Goal: Find specific page/section: Find specific page/section

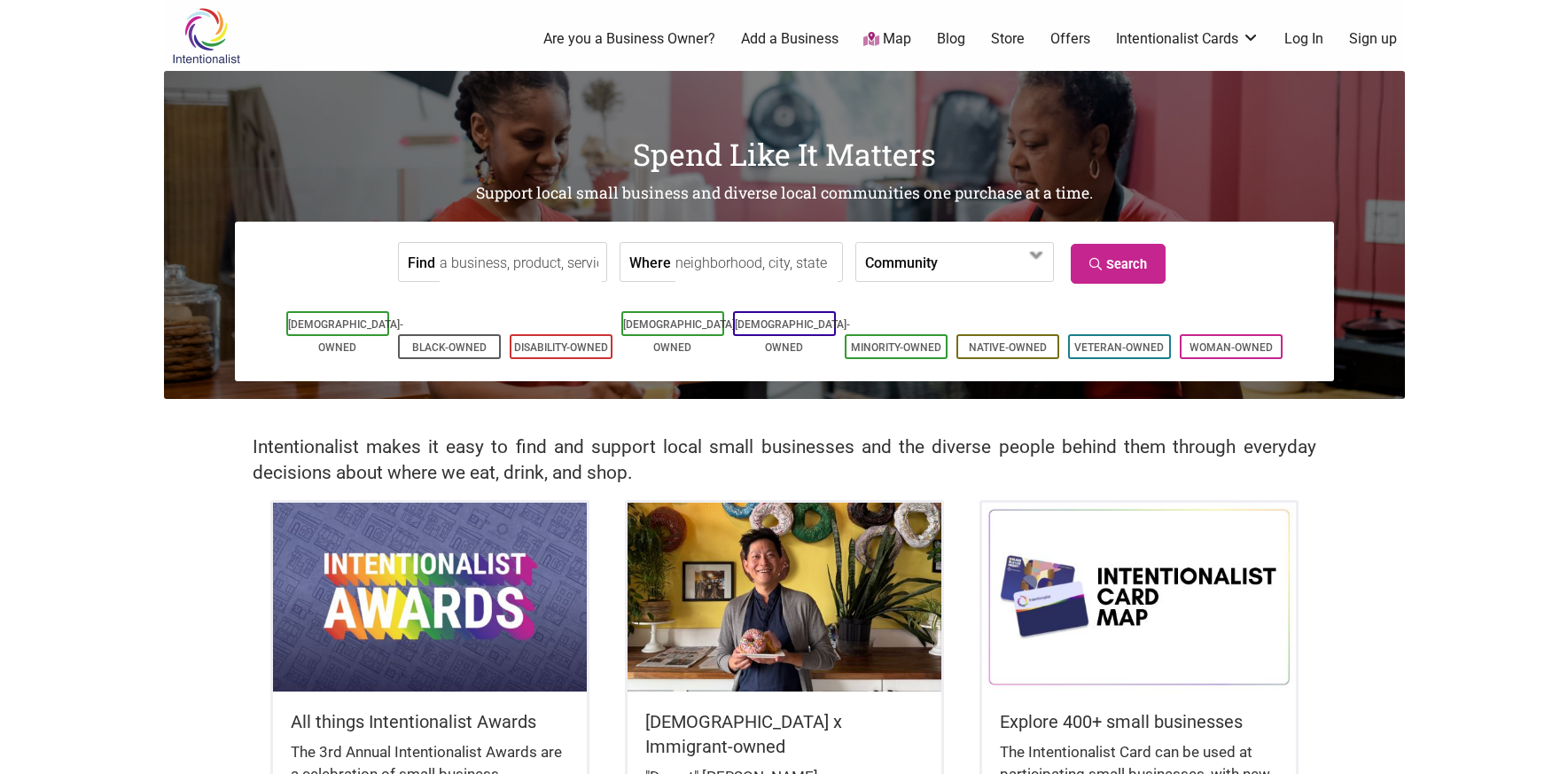
click at [676, 267] on input "Where" at bounding box center [757, 263] width 162 height 40
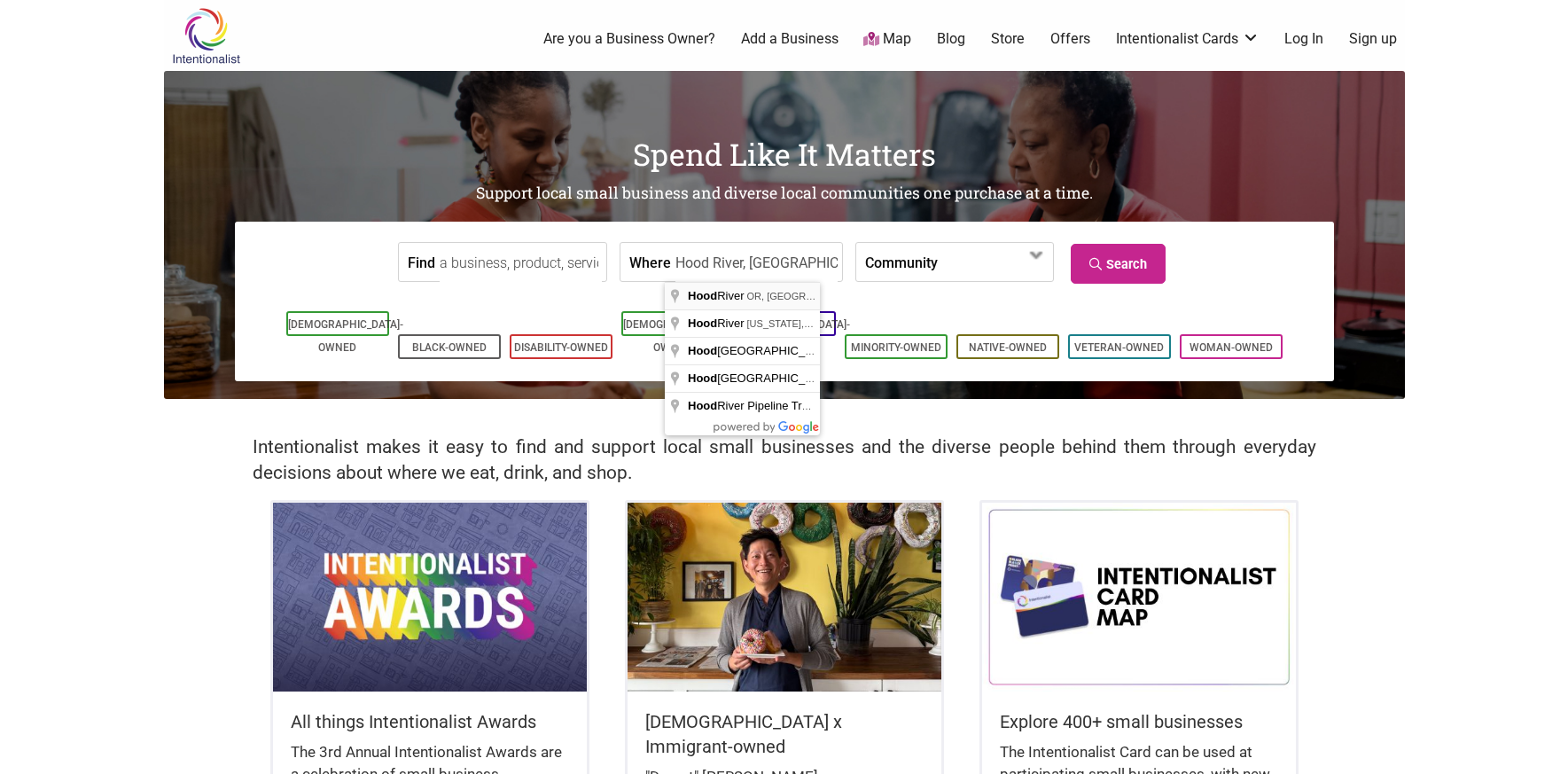
type input "Hood River, OR 97031, USA"
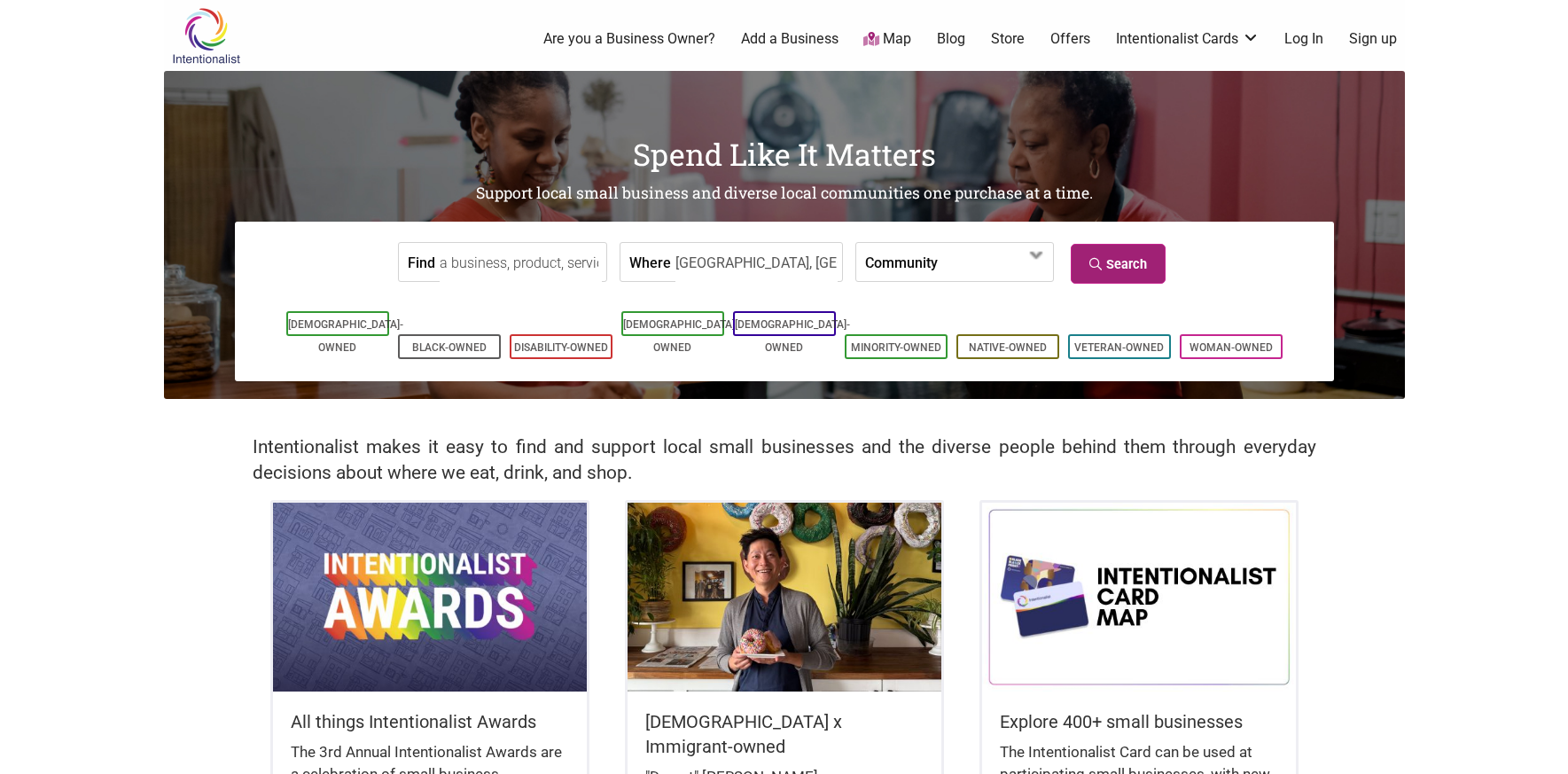
click at [1137, 264] on link "Search" at bounding box center [1118, 264] width 94 height 40
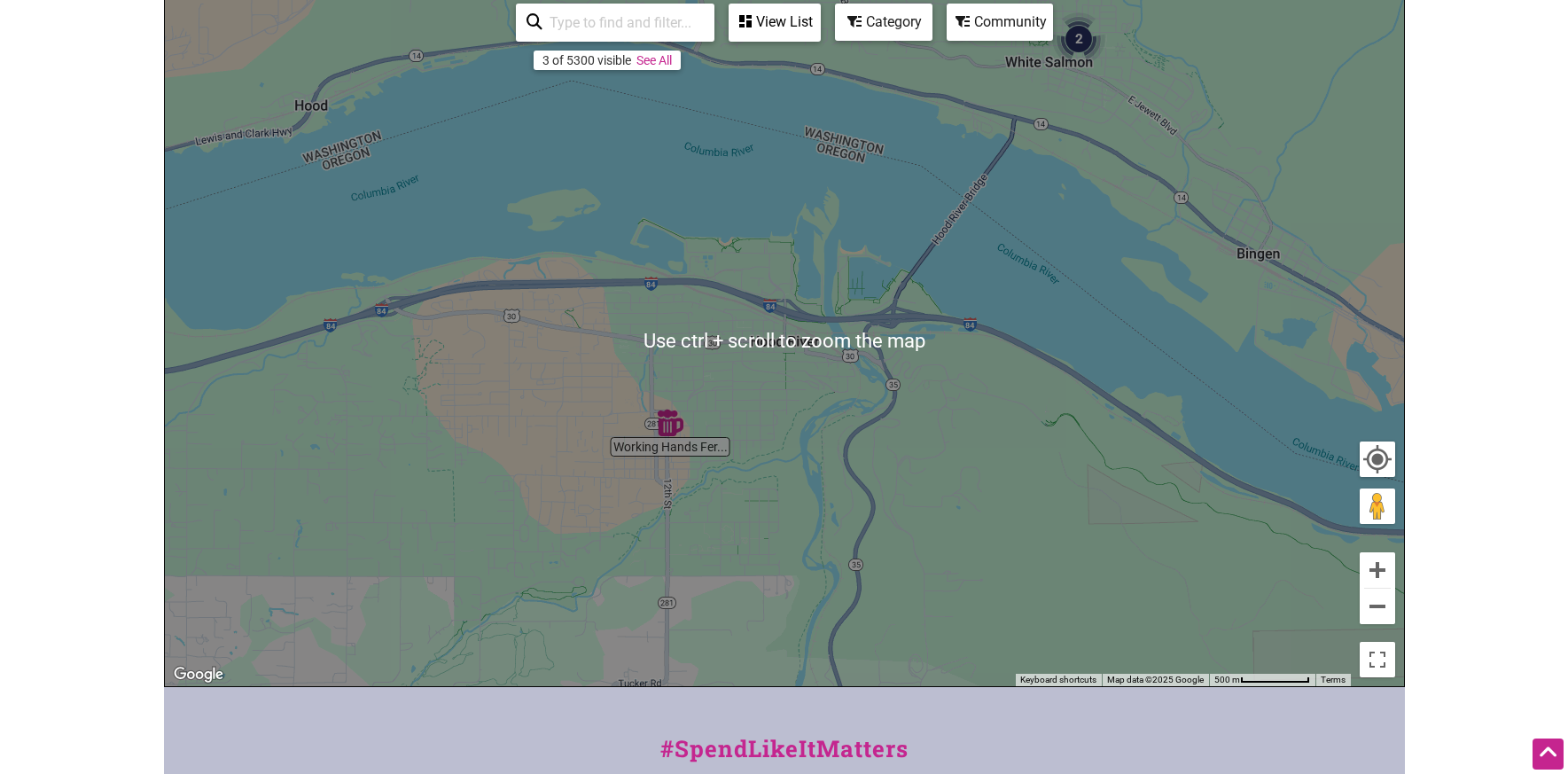
scroll to position [267, 0]
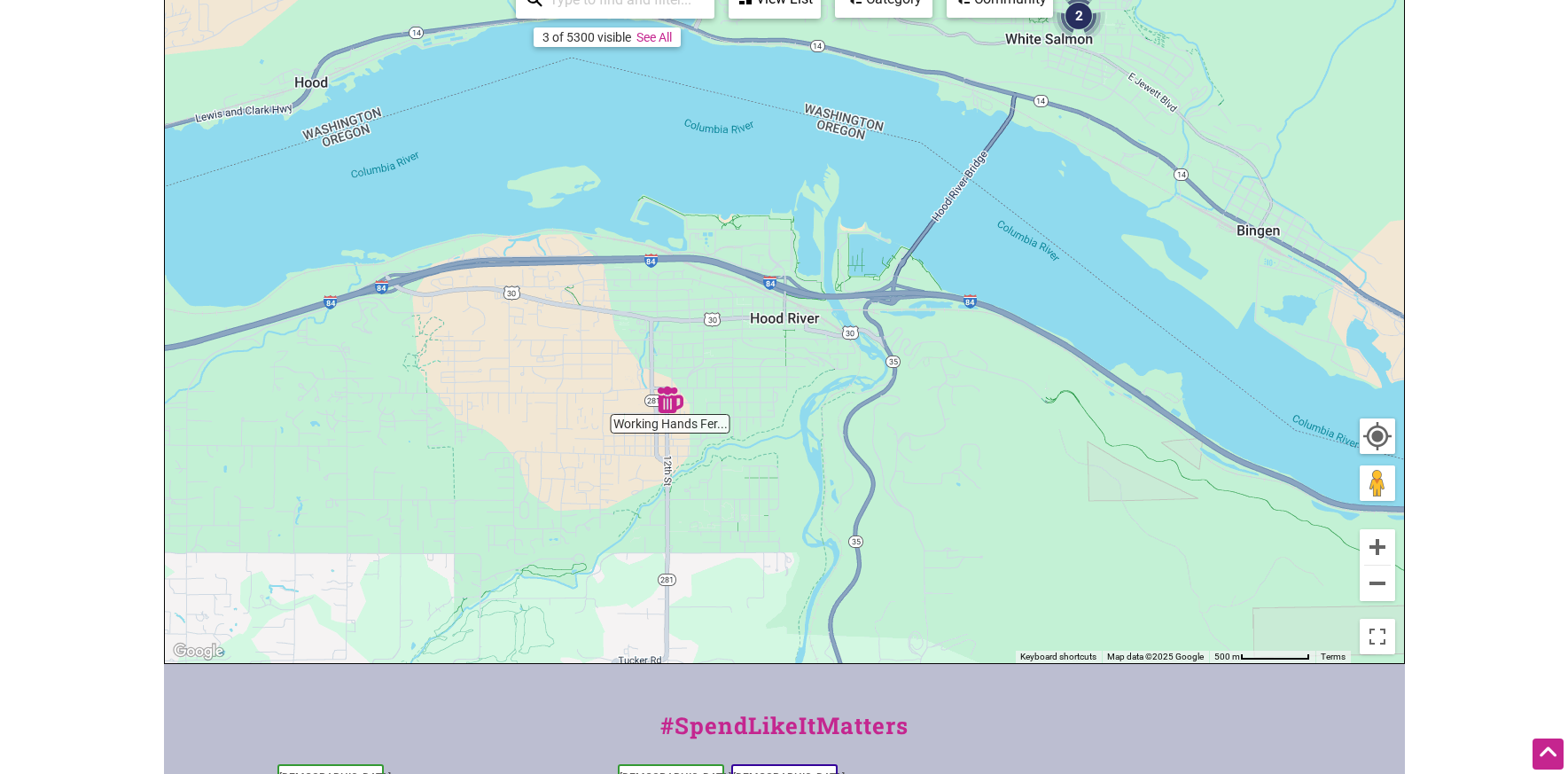
click at [671, 405] on img "Working Hands Fermentation" at bounding box center [670, 400] width 41 height 41
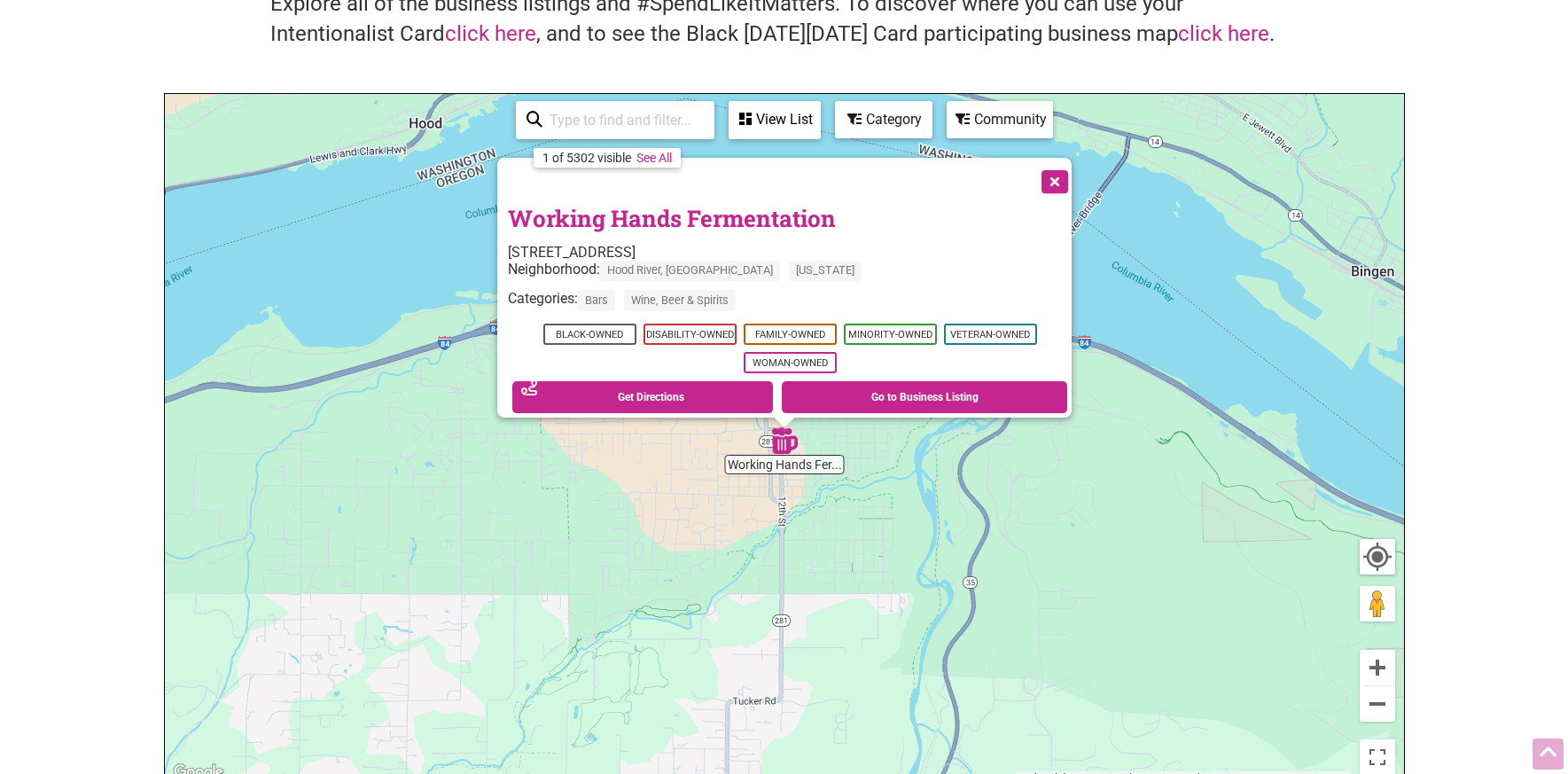
scroll to position [178, 0]
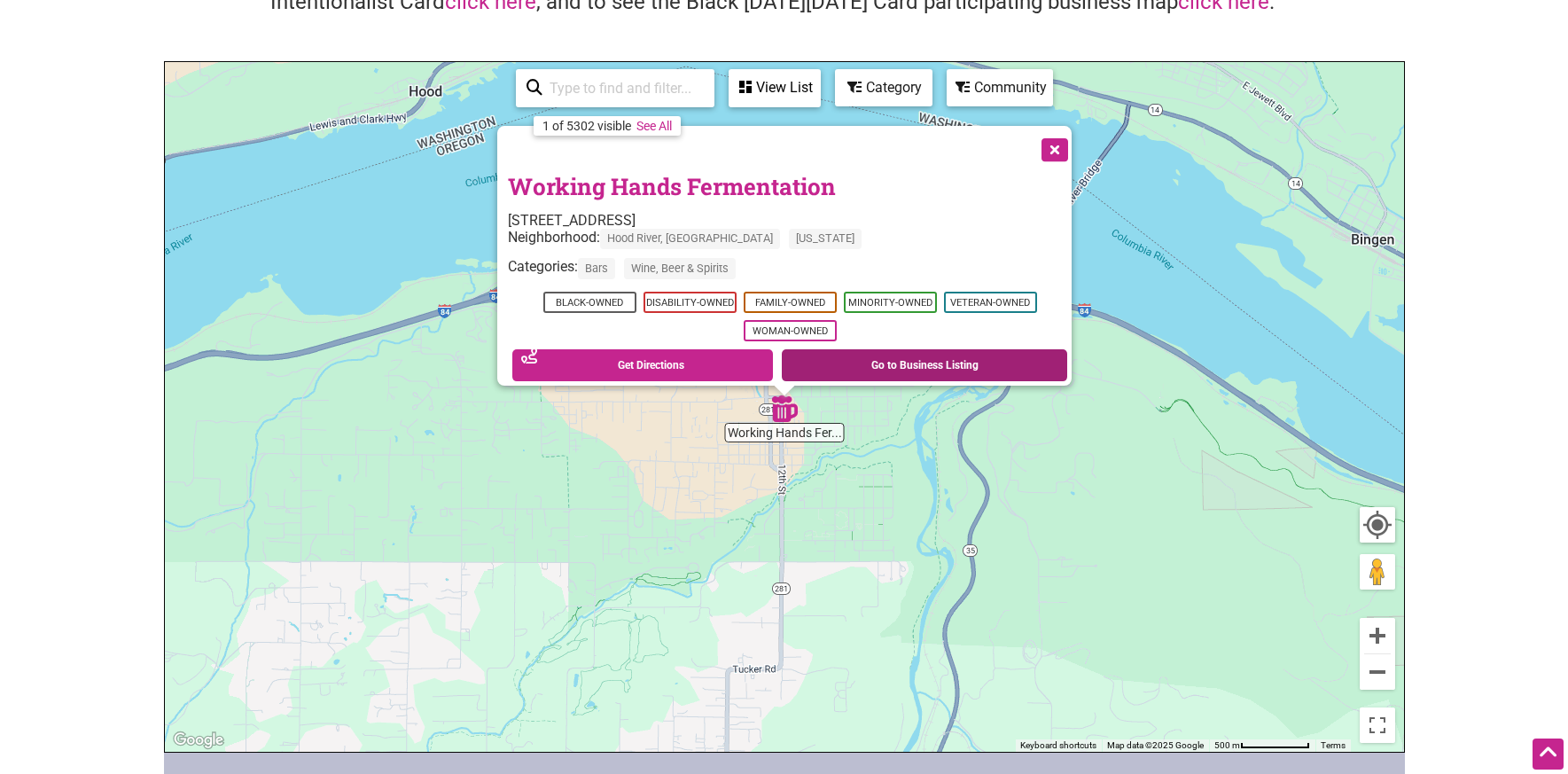
click at [881, 358] on link "Go to Business Listing" at bounding box center [925, 366] width 285 height 32
click at [695, 295] on span "Disability-Owned" at bounding box center [689, 302] width 94 height 22
click at [893, 241] on div "Neighborhood: [GEOGRAPHIC_DATA], OR [US_STATE]" at bounding box center [790, 243] width 564 height 29
click at [887, 362] on link "Go to Business Listing" at bounding box center [925, 366] width 285 height 32
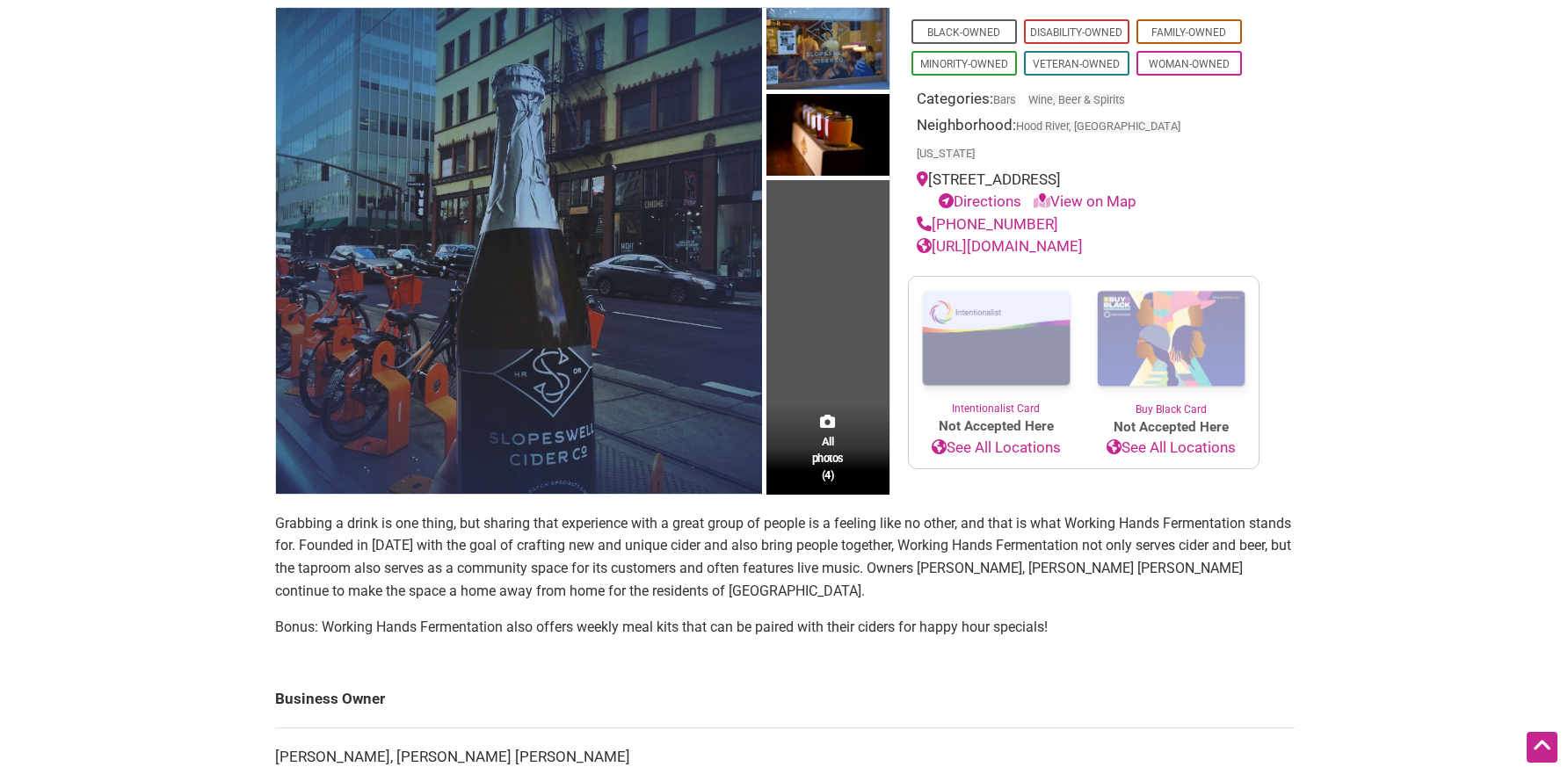
scroll to position [88, 0]
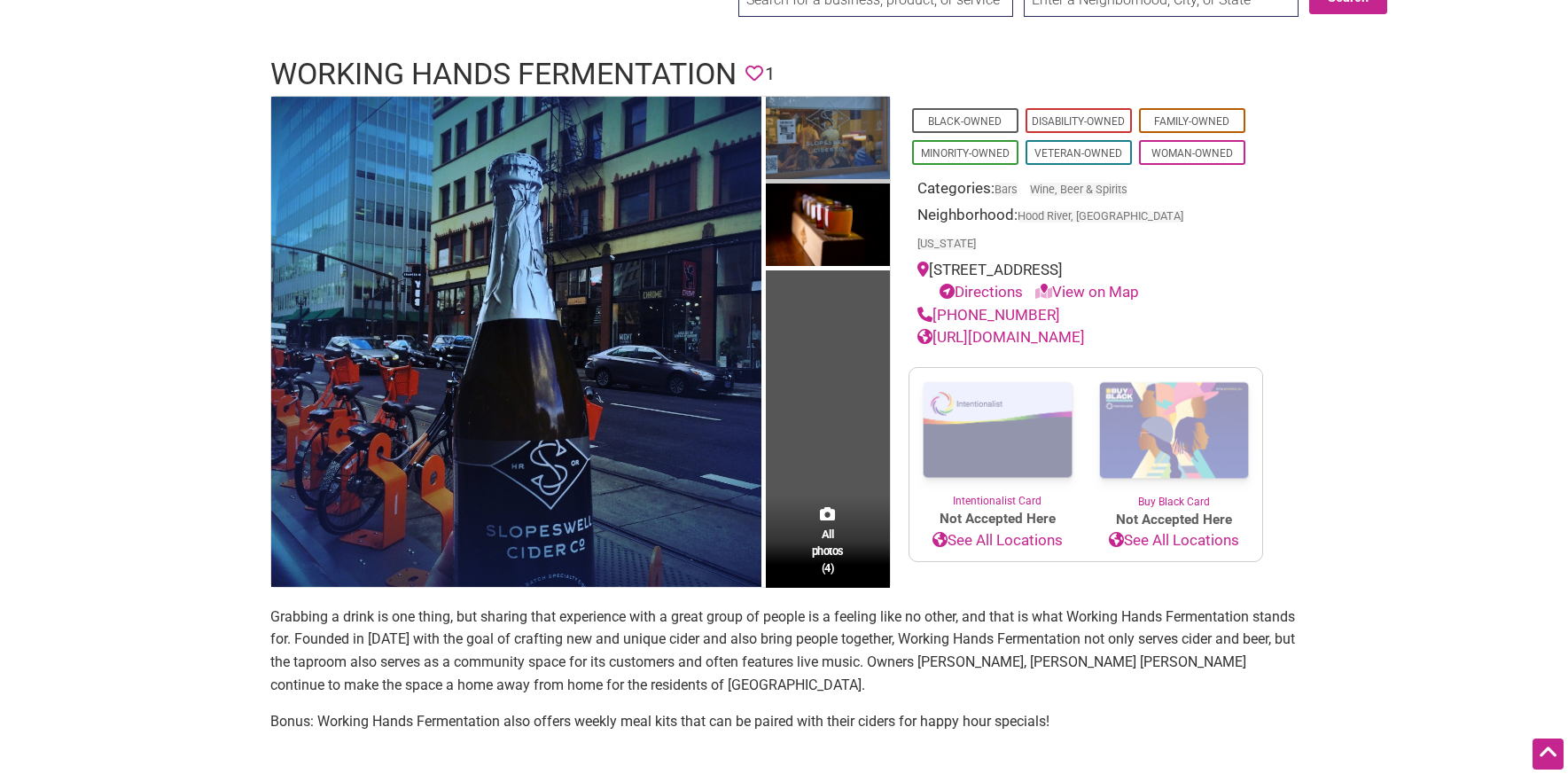
click at [837, 153] on img at bounding box center [827, 140] width 124 height 87
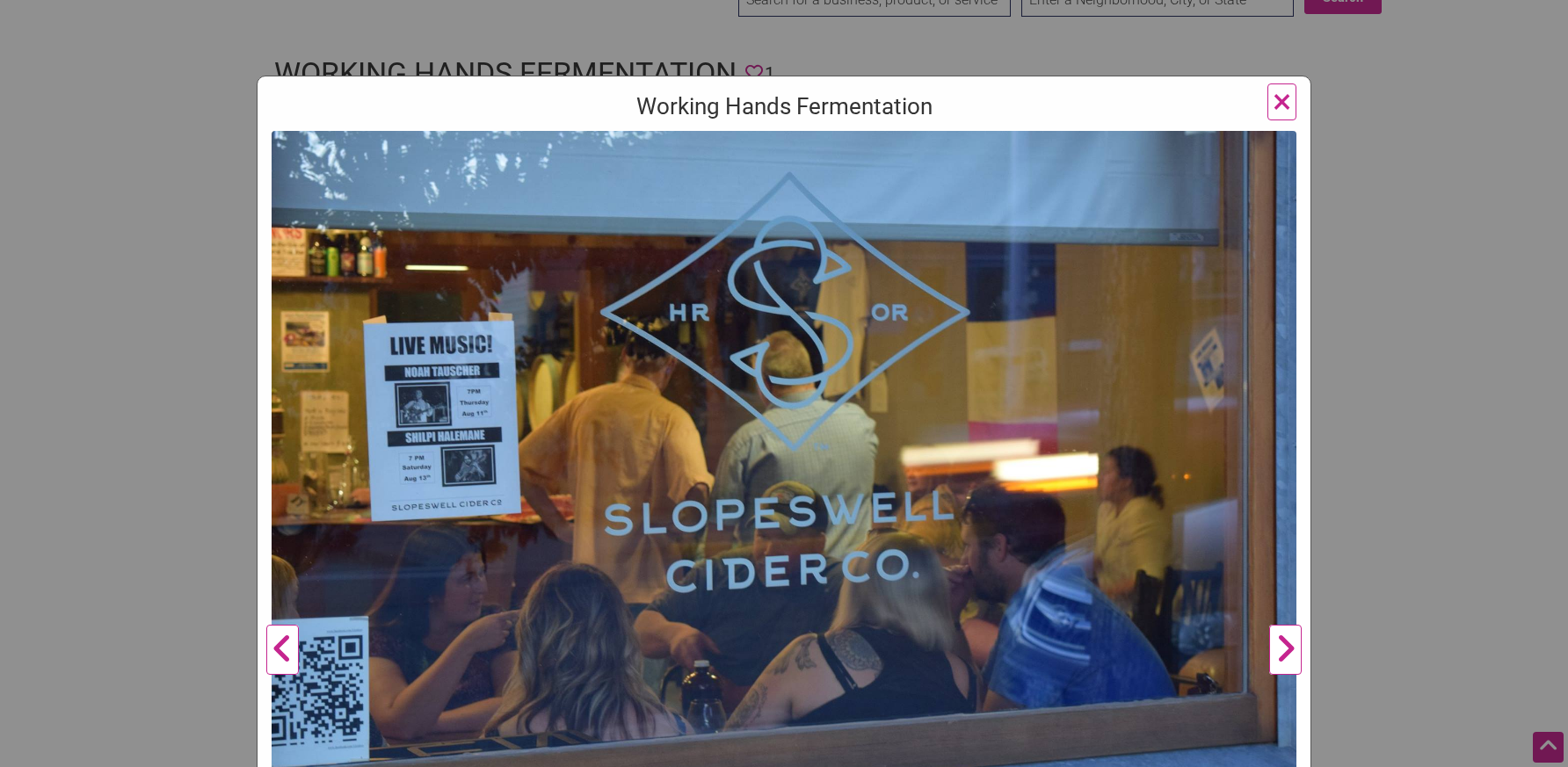
scroll to position [176, 0]
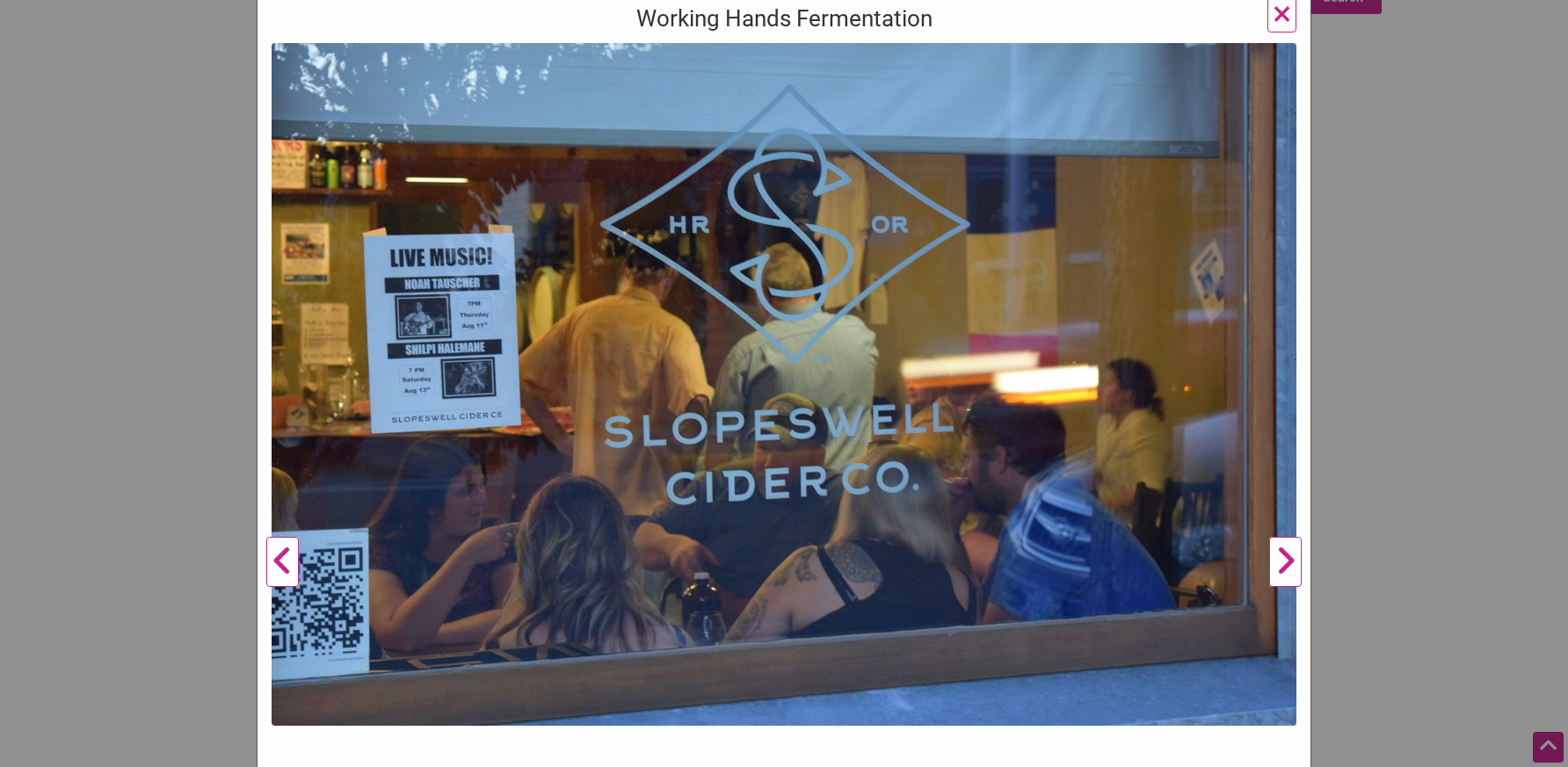
click at [1279, 565] on button "Next" at bounding box center [1286, 562] width 49 height 1039
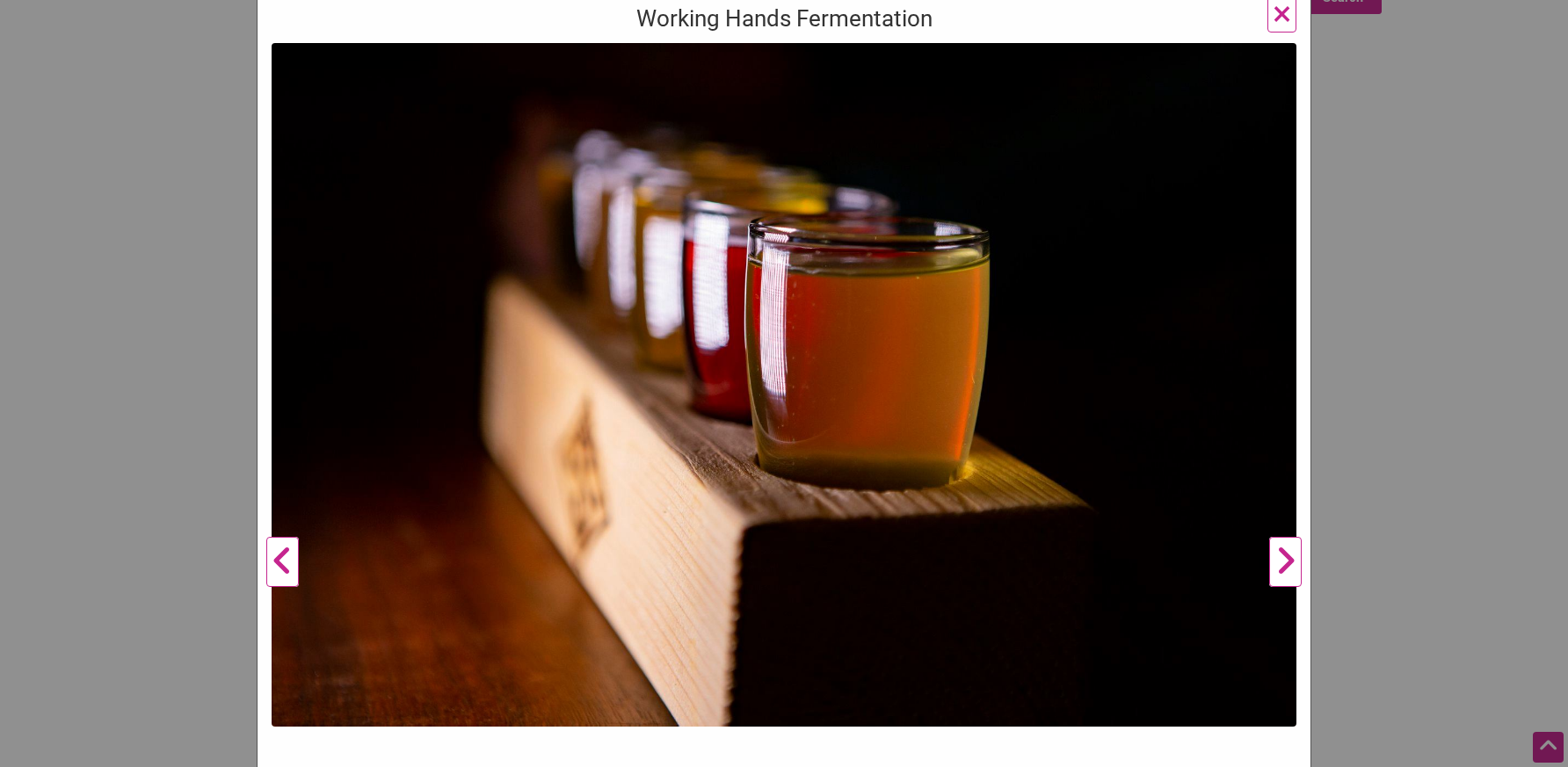
click at [1279, 565] on button "Next" at bounding box center [1286, 562] width 49 height 1039
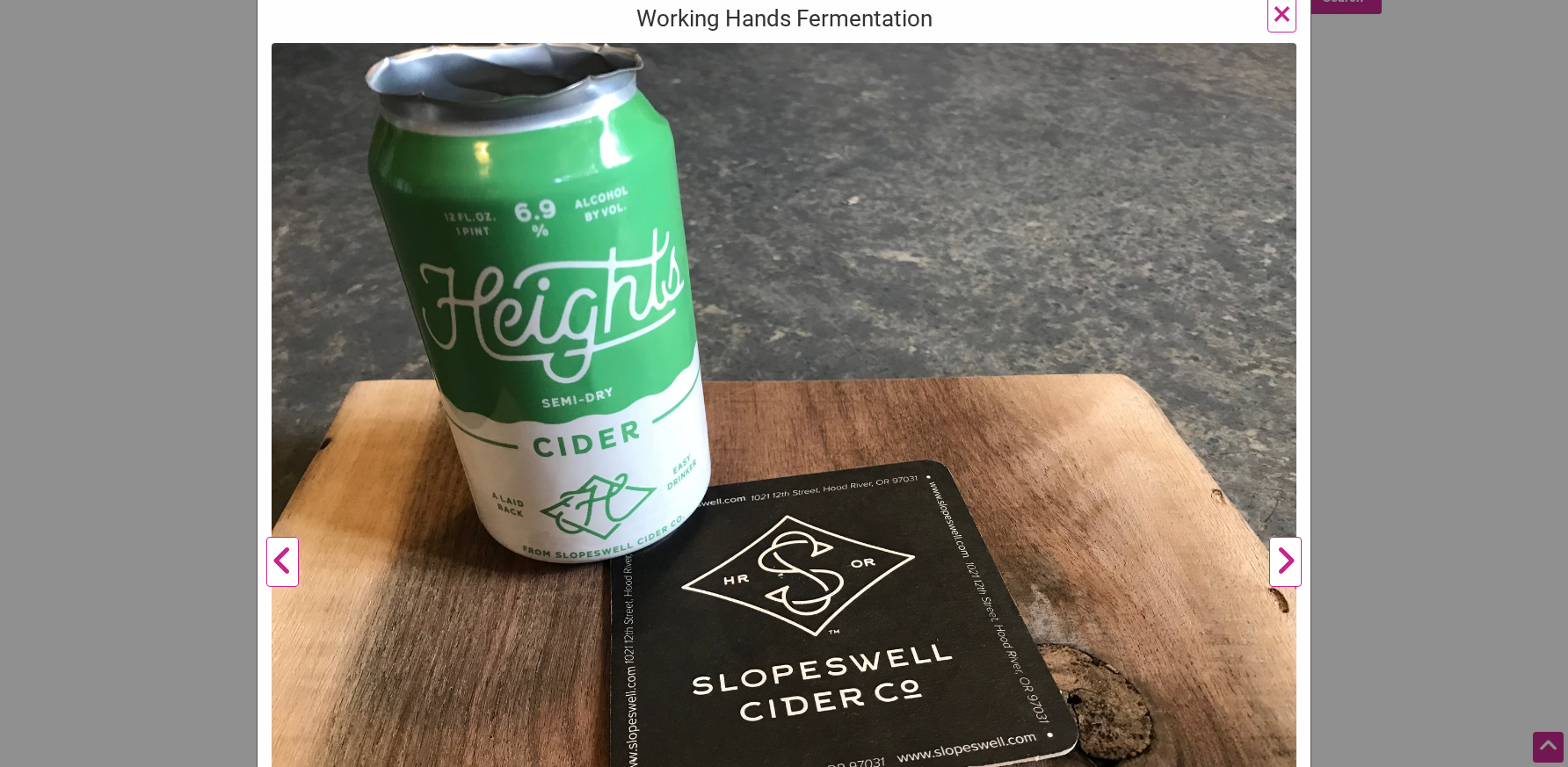
click at [1279, 565] on button "Next" at bounding box center [1286, 562] width 49 height 1039
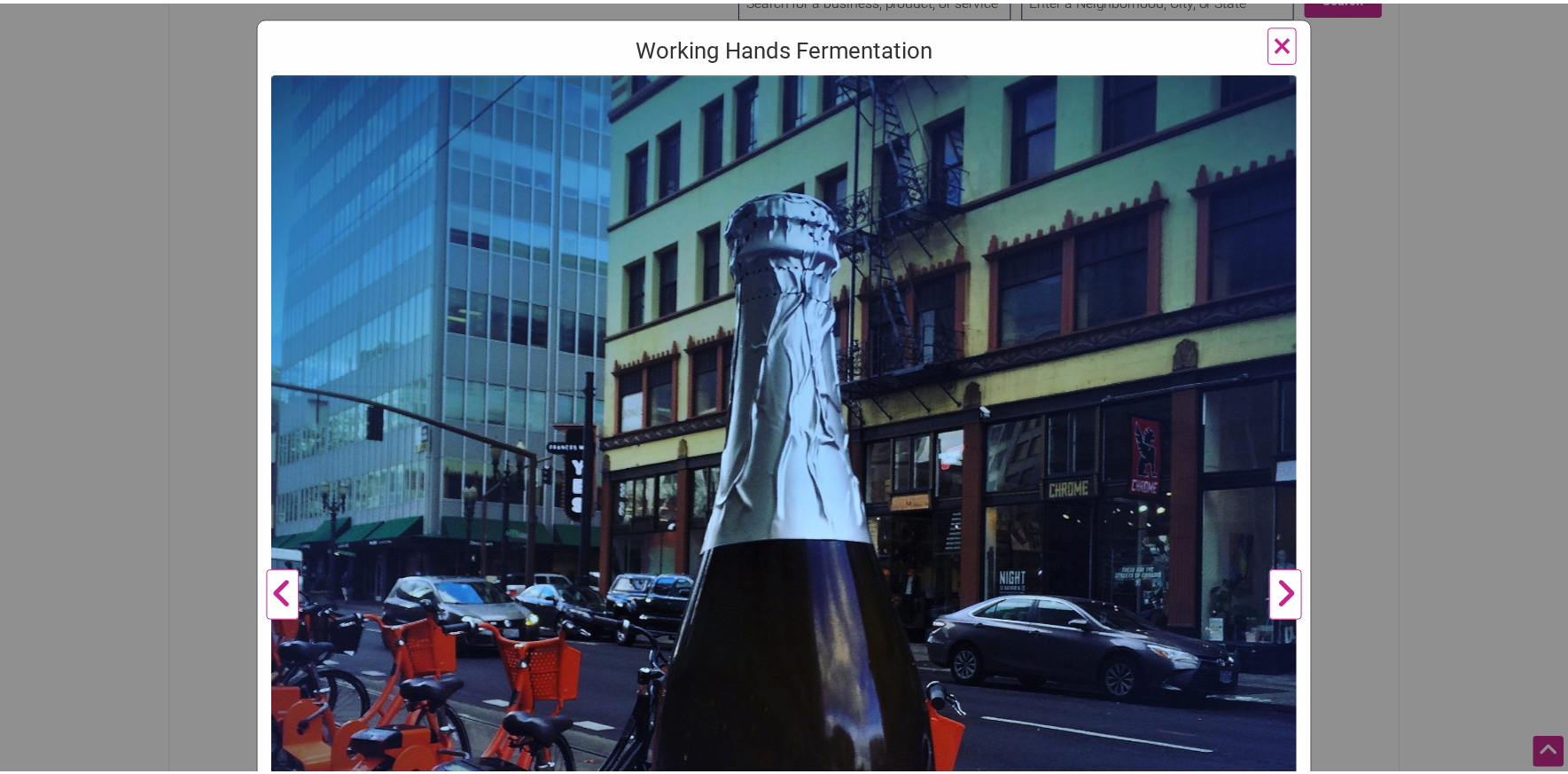
scroll to position [0, 0]
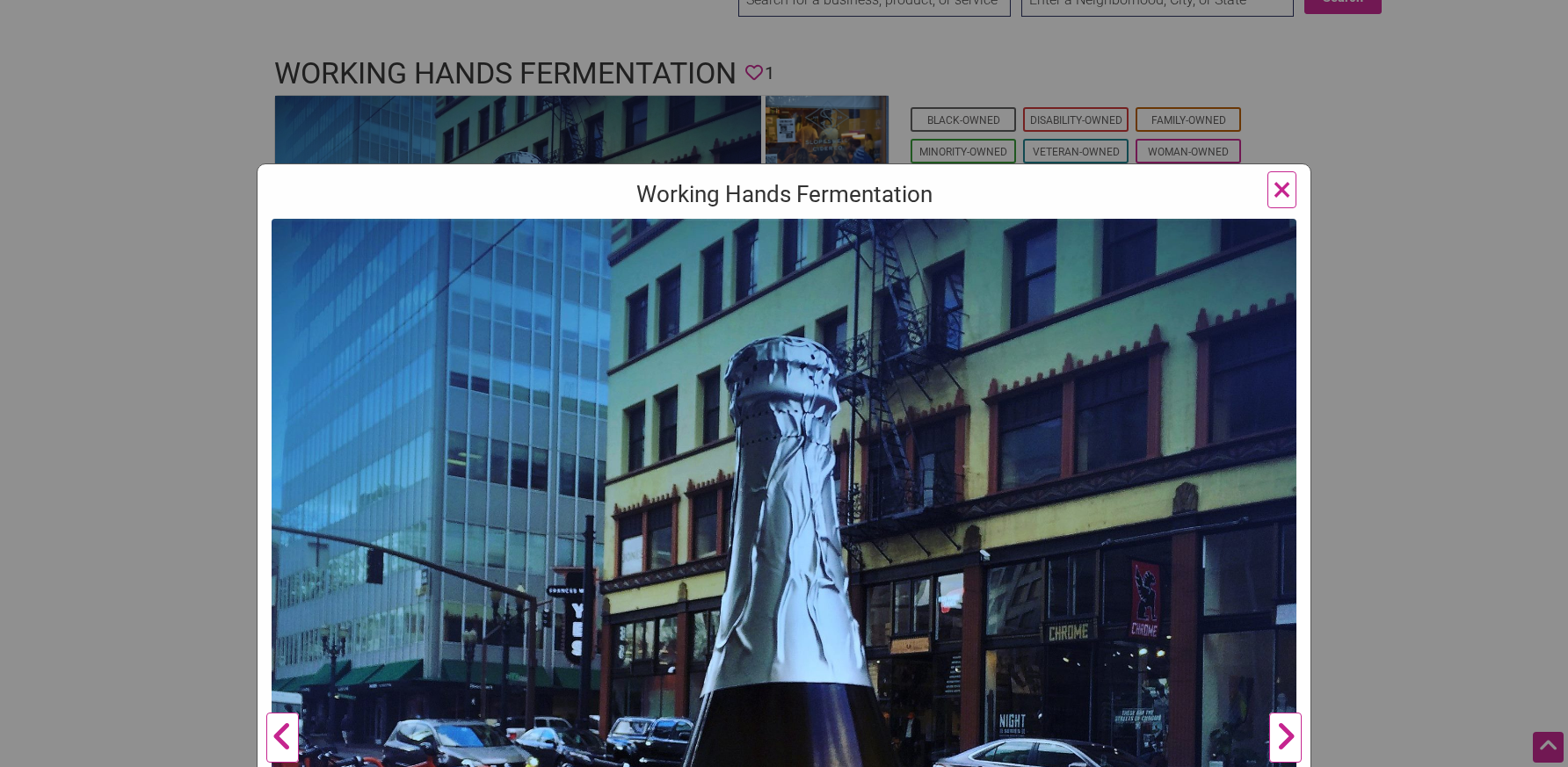
click at [1280, 187] on span "×" at bounding box center [1282, 189] width 19 height 41
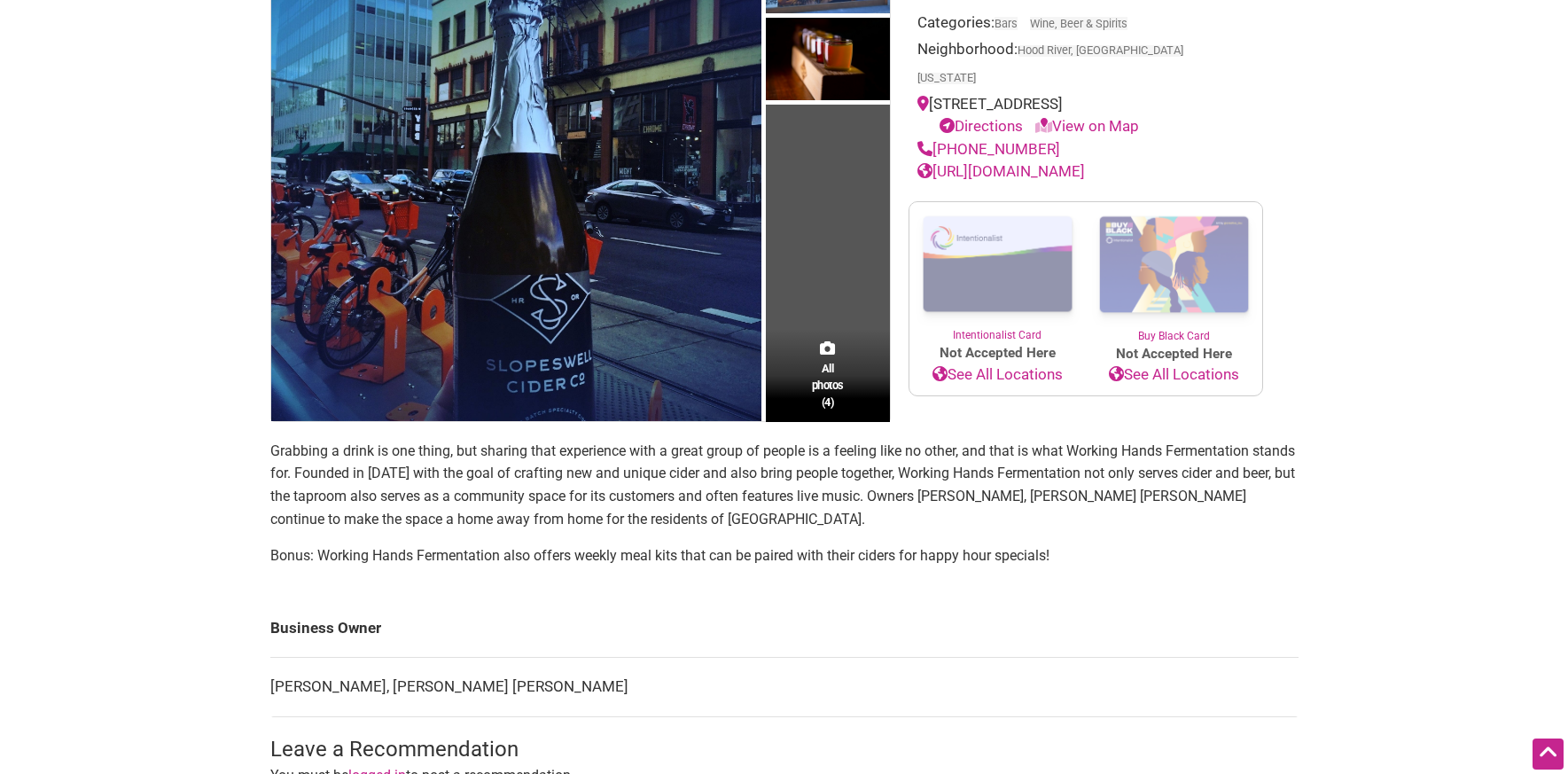
scroll to position [354, 0]
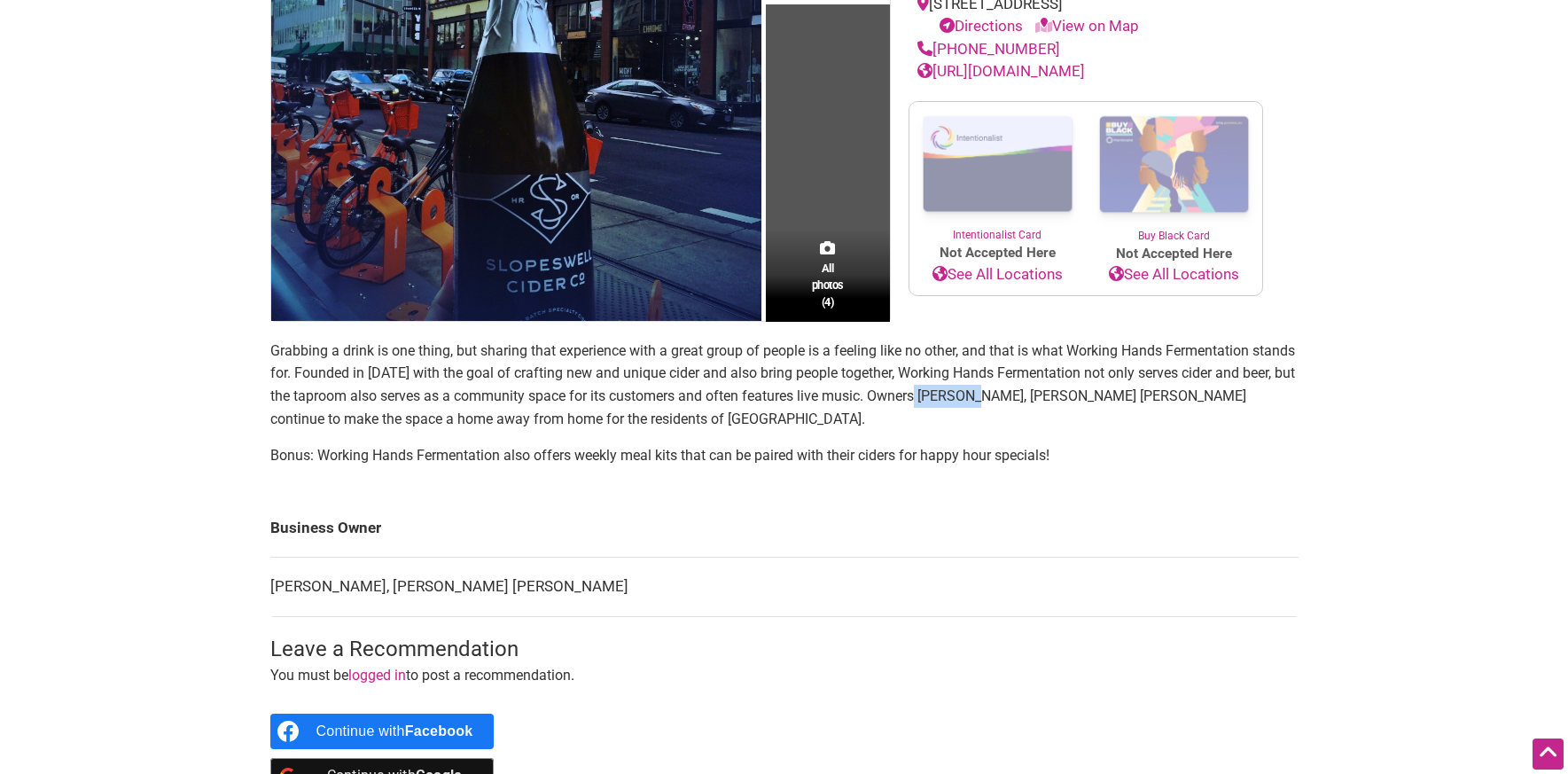
drag, startPoint x: 985, startPoint y: 398, endPoint x: 1052, endPoint y: 399, distance: 67.0
click at [1052, 399] on p "Grabbing a drink is one thing, but sharing that experience with a great group o…" at bounding box center [784, 385] width 1029 height 91
copy p "ohn Metta"
